Goal: Information Seeking & Learning: Learn about a topic

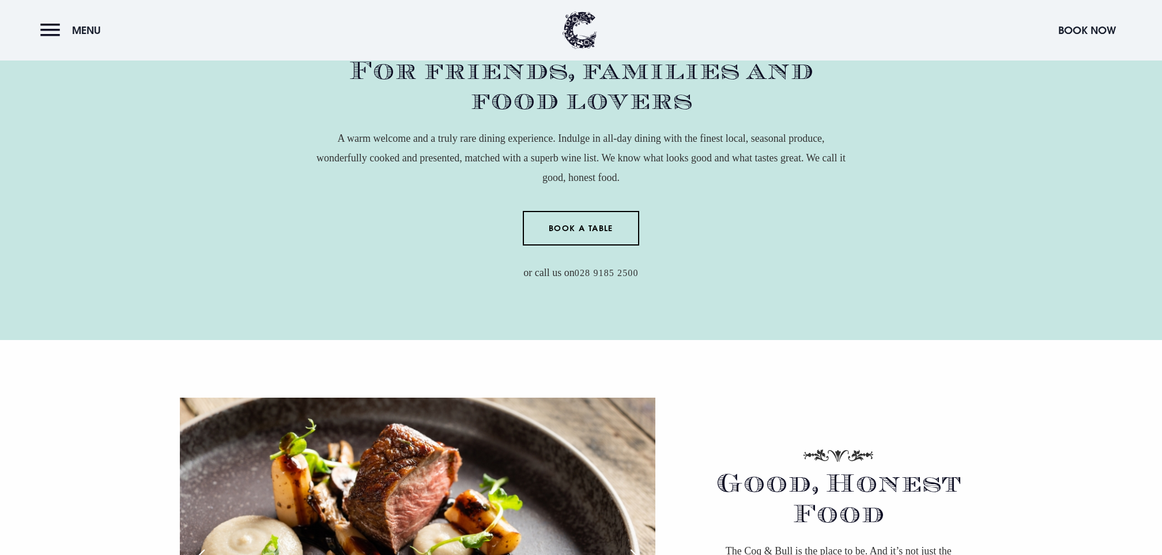
scroll to position [227, 0]
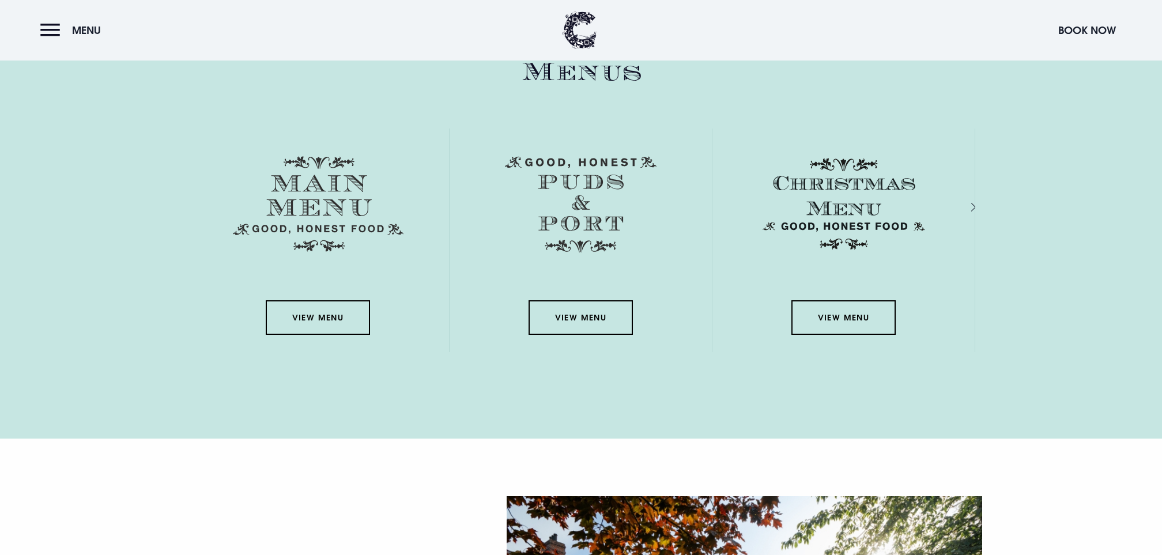
scroll to position [2066, 0]
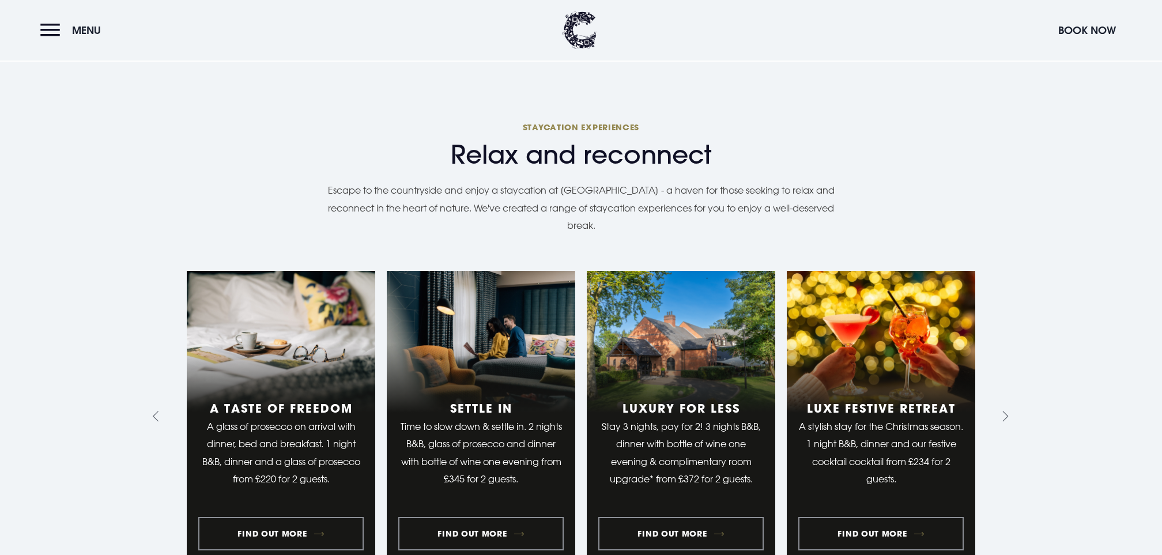
scroll to position [731, 0]
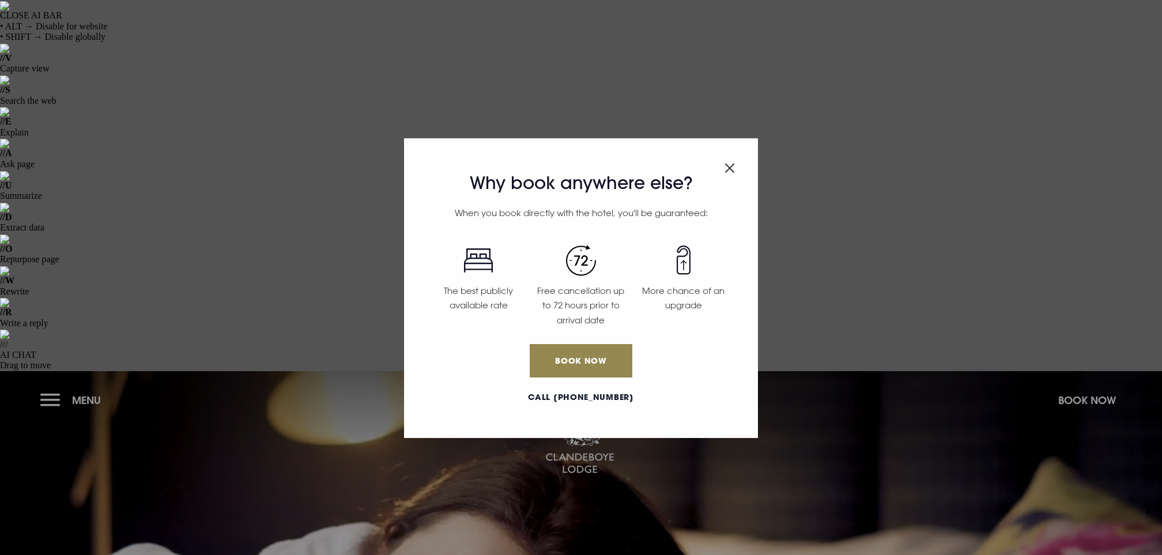
click at [90, 17] on div "Why book anywhere else? When you book directly with the hotel, you'll be guaran…" at bounding box center [581, 277] width 1162 height 555
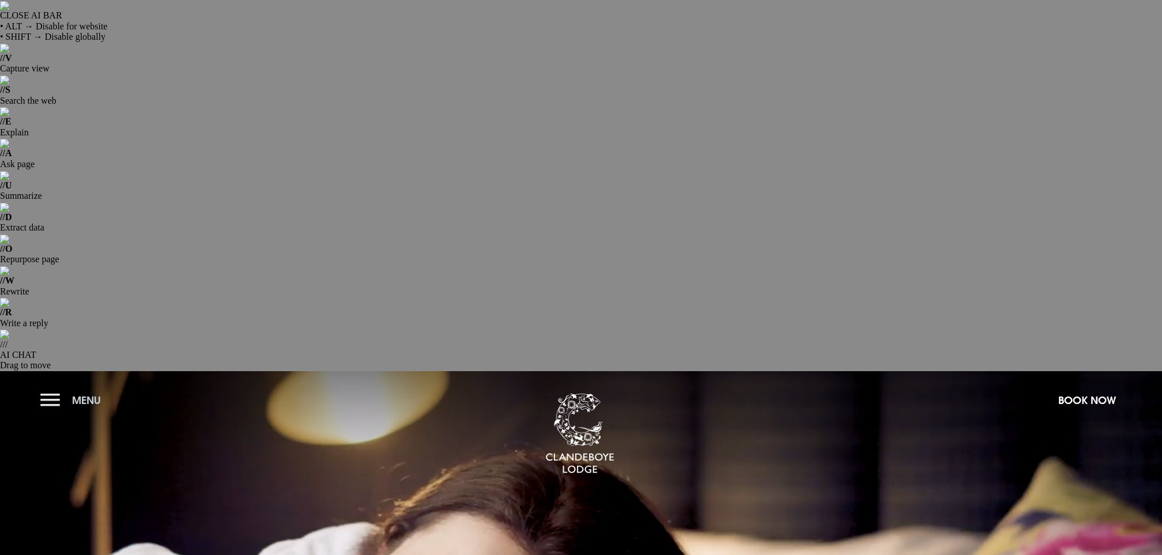
click at [89, 394] on span "Menu" at bounding box center [86, 400] width 29 height 13
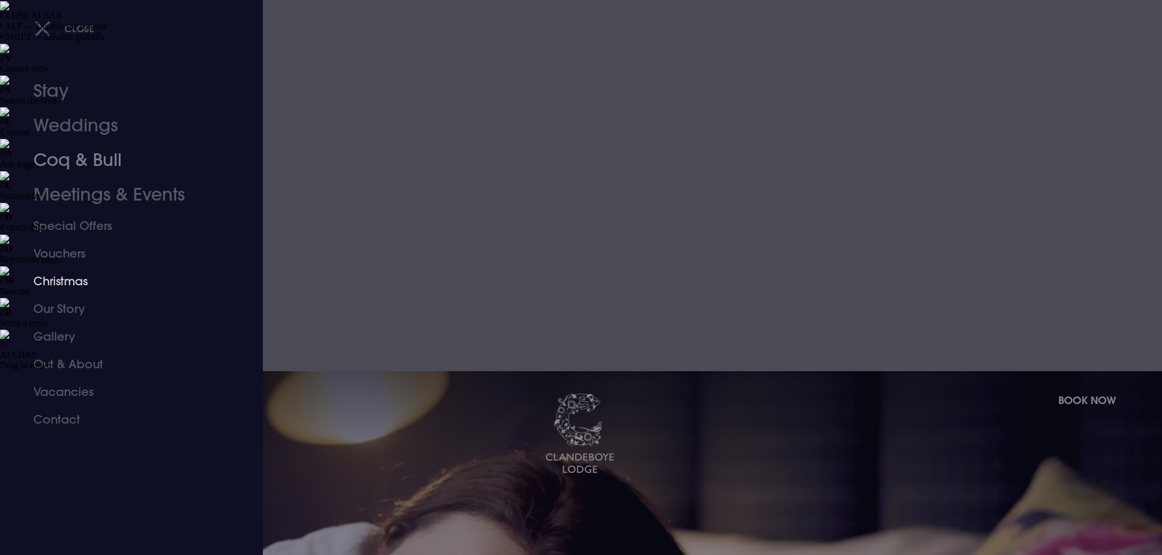
click at [70, 283] on link "Christmas" at bounding box center [124, 281] width 182 height 28
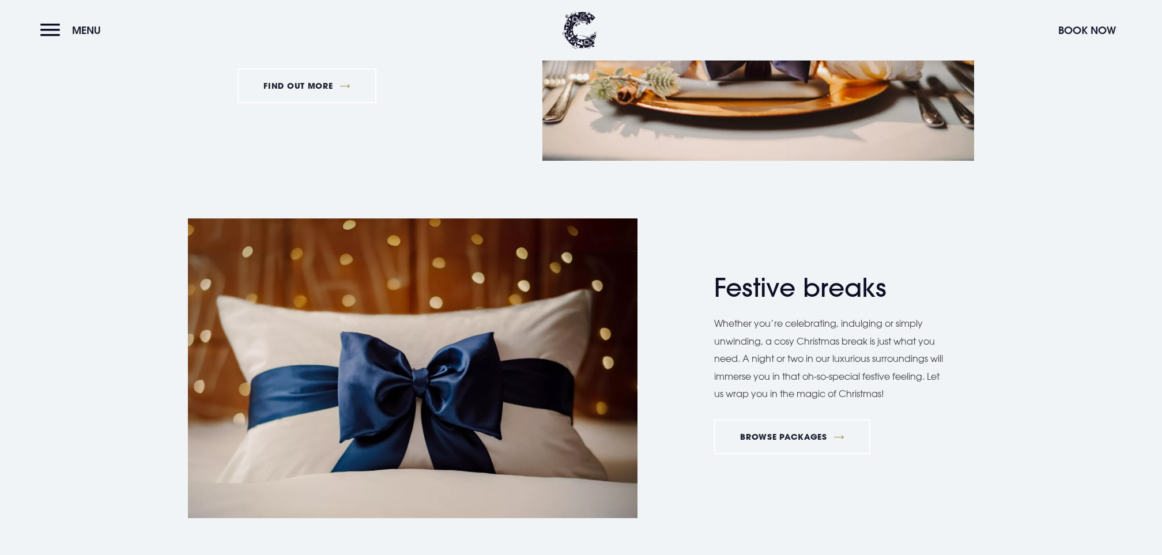
scroll to position [1934, 0]
drag, startPoint x: 266, startPoint y: 345, endPoint x: 420, endPoint y: 383, distance: 158.6
copy p "From traditional favourites to fabulously seasonal specials, every dish is burs…"
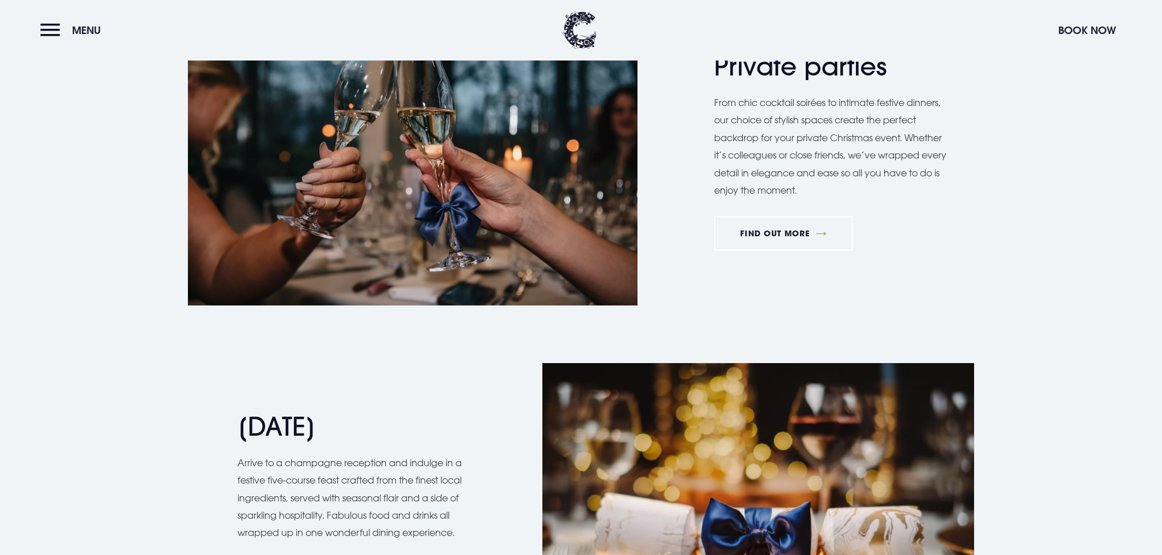
scroll to position [894, 0]
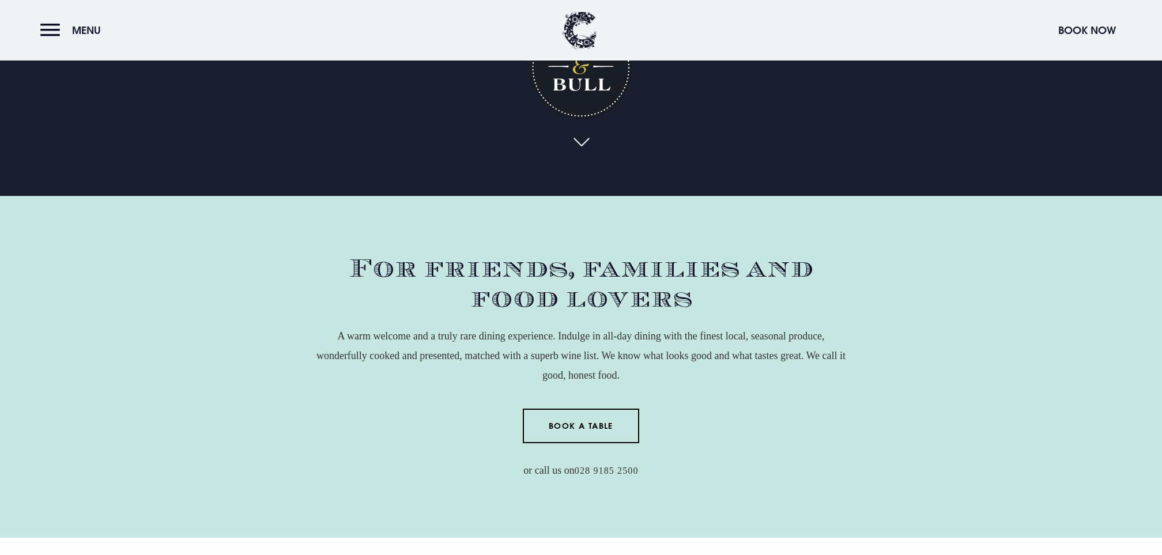
scroll to position [757, 0]
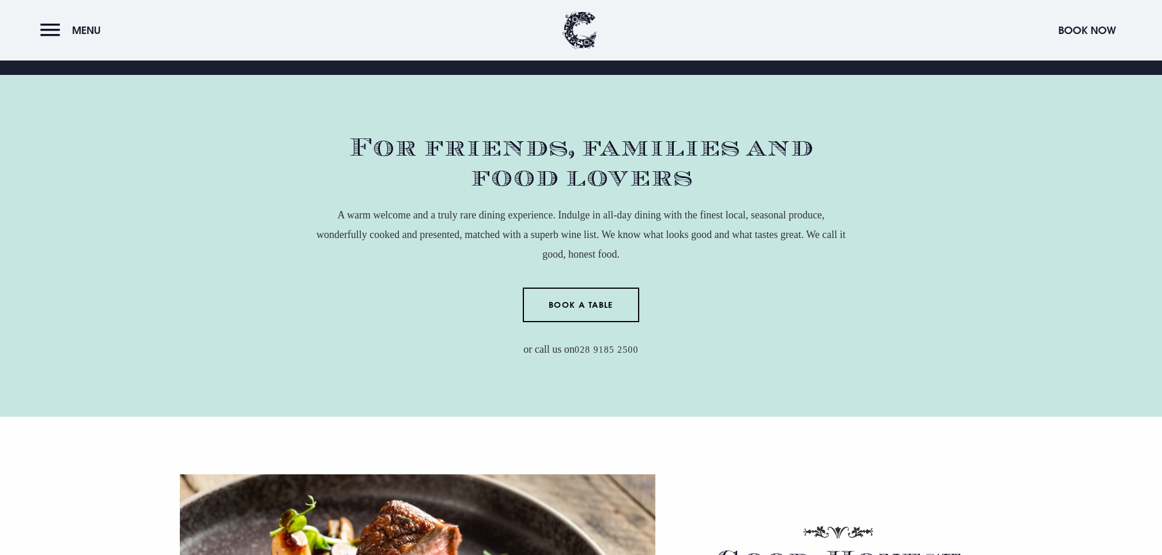
copy div "The Coq & Bull is the place to be. And it’s not just the food. It’s the lightin…"
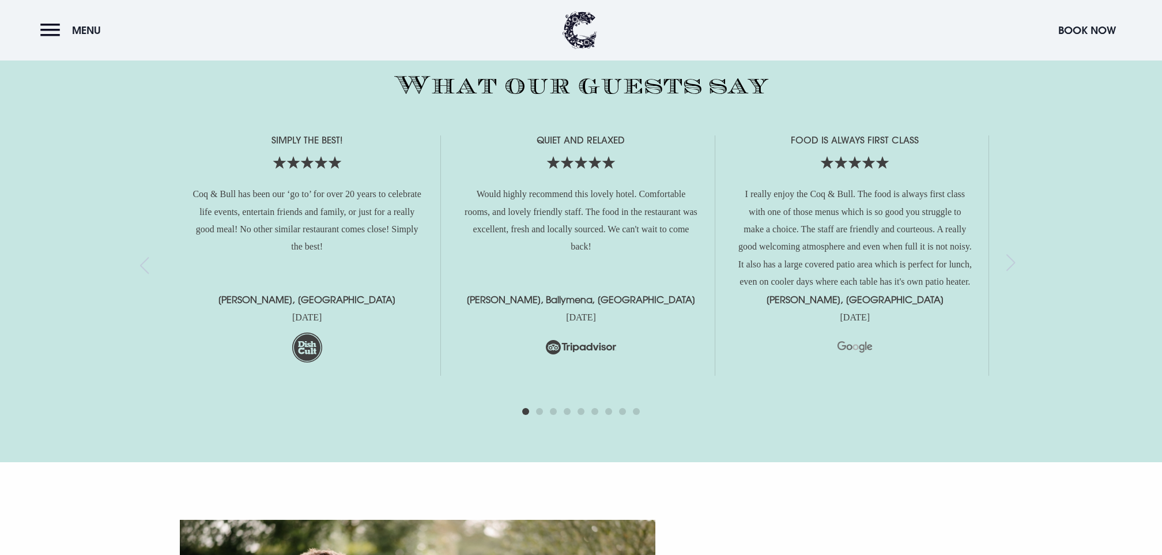
scroll to position [2166, 0]
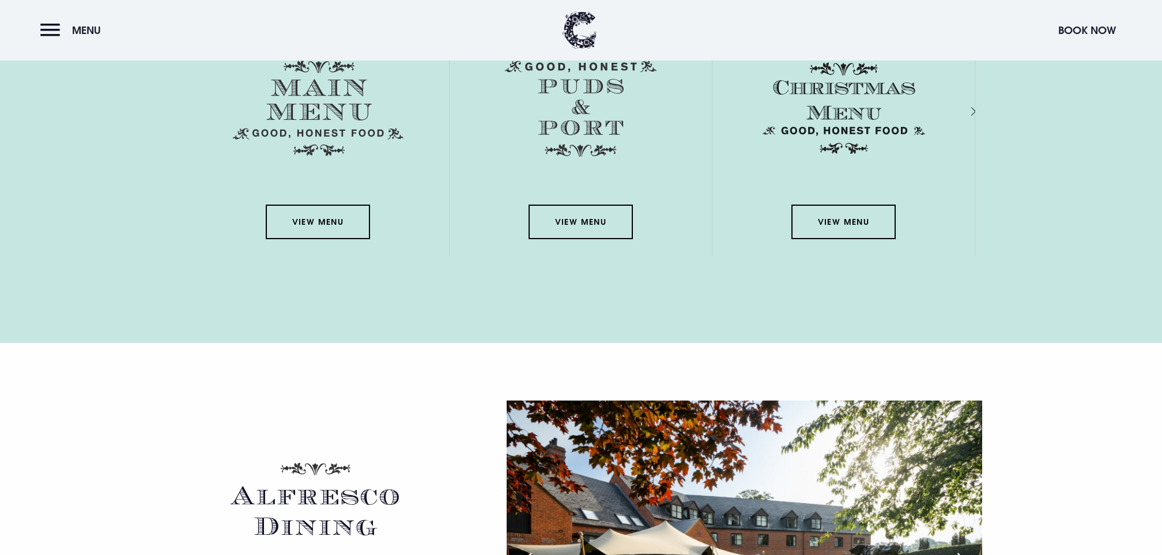
copy div "Savour the moment on our covered, heated outdoor terrace. With sleek glass pane…"
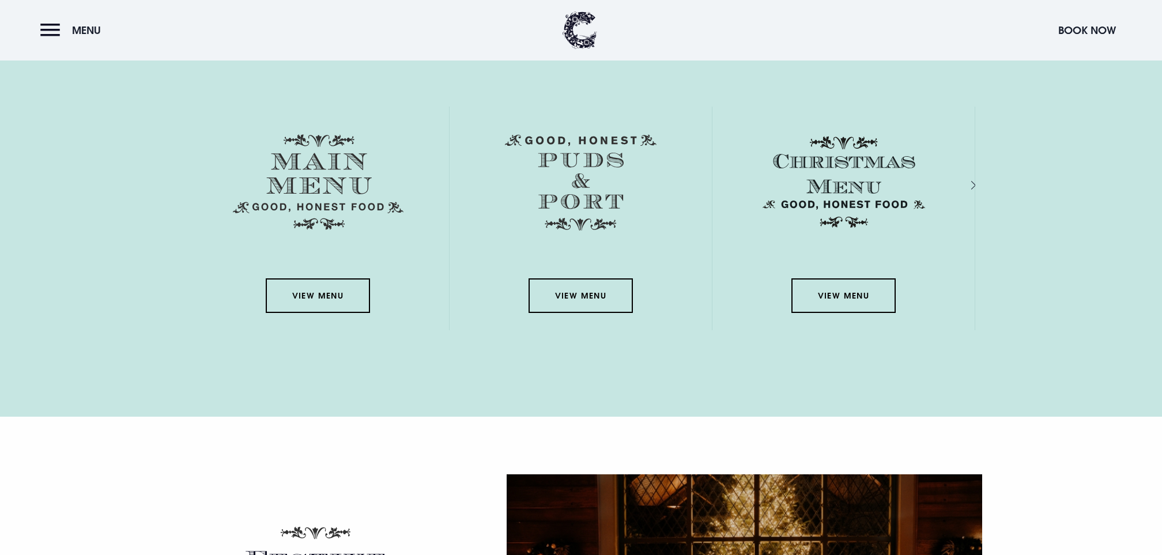
scroll to position [2089, 0]
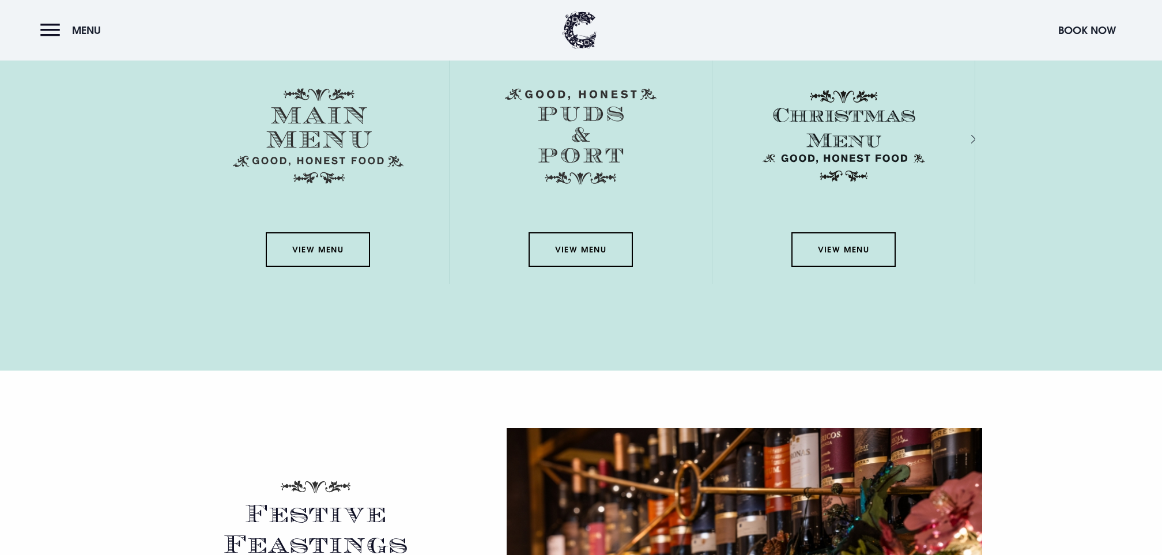
scroll to position [2135, 0]
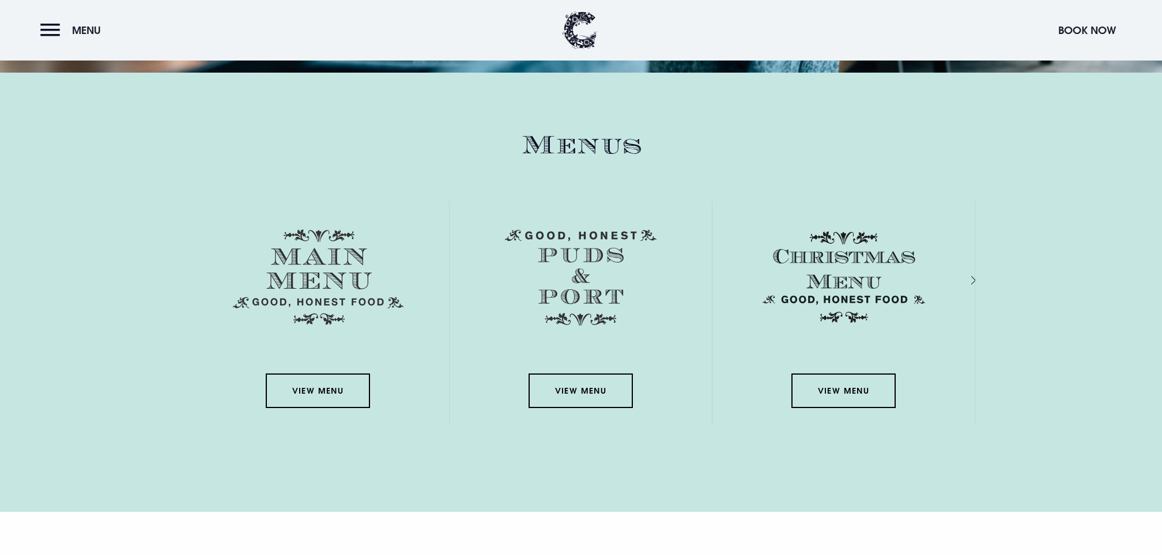
scroll to position [2172, 0]
